Goal: Use online tool/utility: Utilize a website feature to perform a specific function

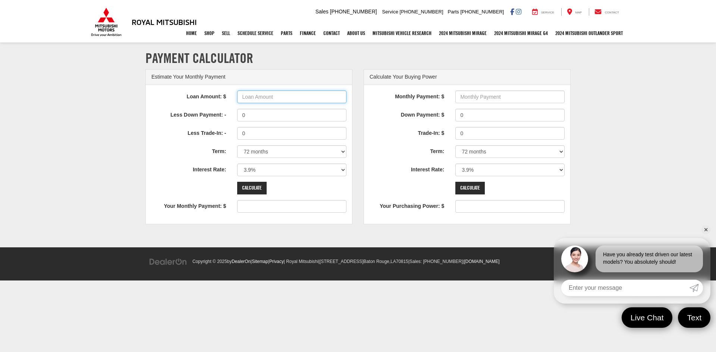
click at [259, 96] on input "Loan Amount: $" at bounding box center [291, 97] width 109 height 13
type input "68000"
type input "1061"
click at [247, 117] on input "0" at bounding box center [291, 115] width 109 height 13
type input "015000"
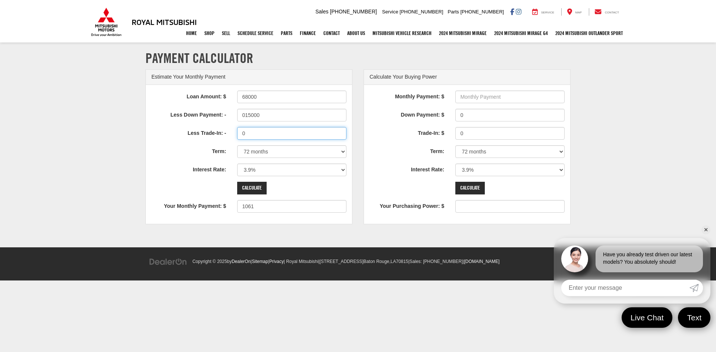
type input "827"
click at [245, 130] on input "0" at bounding box center [291, 133] width 109 height 13
click at [342, 169] on select "0% 0.9% 1.9% 2.9% 3.9% 4.9% 5.9% 6.9% 7.9% 8.9% 9.9% 10.9% 11.9% 12.9% 13.9% 14…" at bounding box center [291, 170] width 109 height 13
click at [237, 164] on select "0% 0.9% 1.9% 2.9% 3.9% 4.9% 5.9% 6.9% 7.9% 8.9% 9.9% 10.9% 11.9% 12.9% 13.9% 14…" at bounding box center [291, 170] width 109 height 13
click at [249, 189] on input "Calculate" at bounding box center [251, 188] width 29 height 13
